Goal: Find specific page/section: Find specific page/section

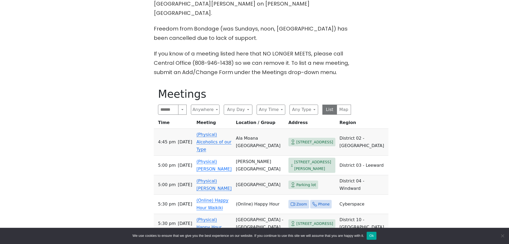
scroll to position [243, 0]
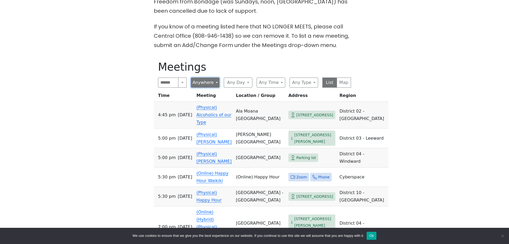
click at [216, 77] on button "Anywhere" at bounding box center [205, 82] width 29 height 10
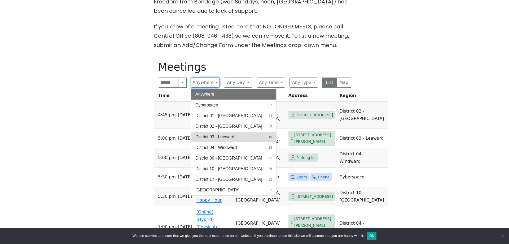
scroll to position [270, 0]
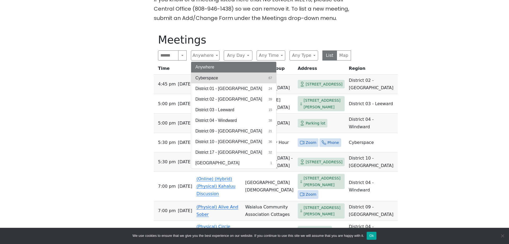
click at [210, 75] on span "Cyberspace" at bounding box center [206, 78] width 23 height 6
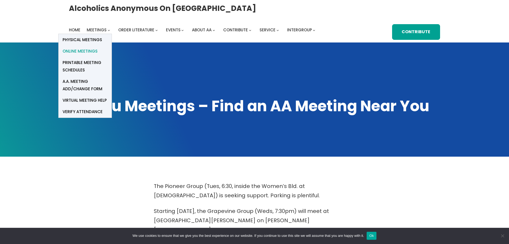
click at [92, 51] on span "Online Meetings" at bounding box center [80, 50] width 35 height 7
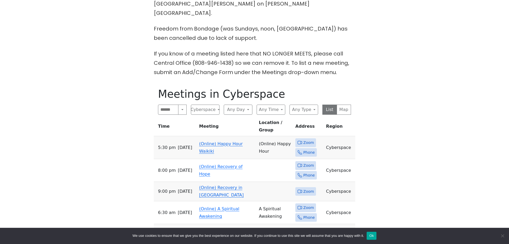
scroll to position [243, 0]
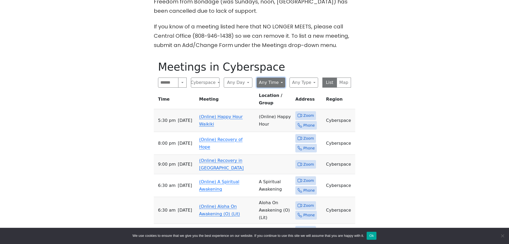
click at [283, 77] on button "Any Time" at bounding box center [271, 82] width 29 height 10
click at [278, 110] on button "Midday 28" at bounding box center [275, 115] width 36 height 11
